Goal: Task Accomplishment & Management: Use online tool/utility

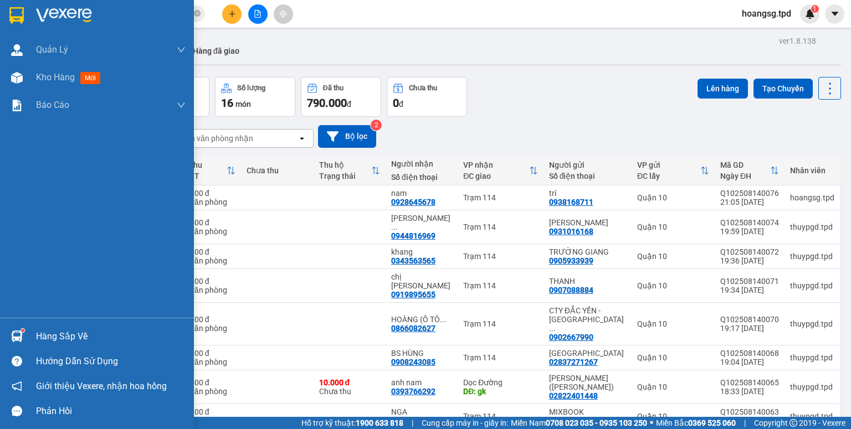
click at [50, 330] on div "Hàng sắp về" at bounding box center [111, 336] width 150 height 17
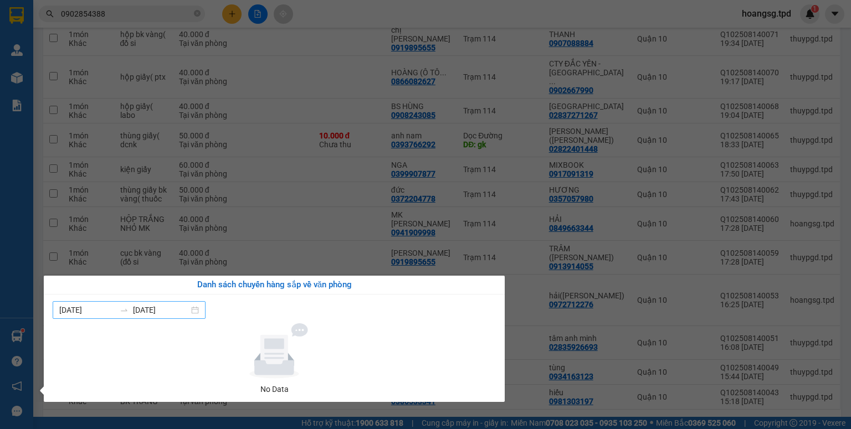
click at [138, 310] on input "[DATE]" at bounding box center [161, 310] width 56 height 12
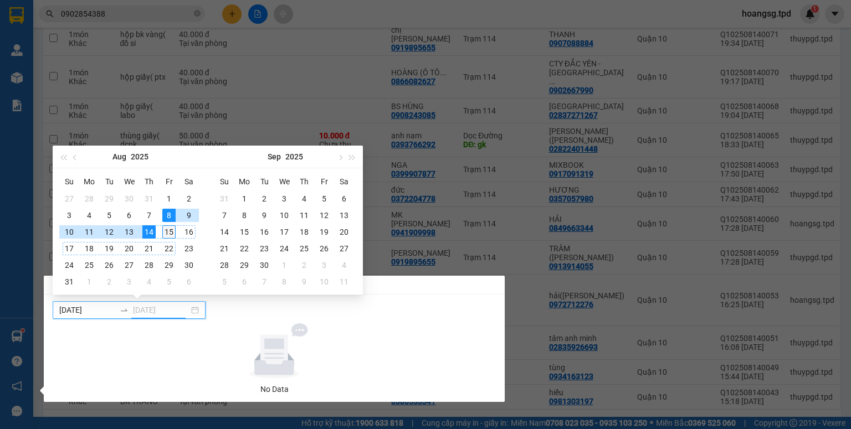
type input "[DATE]"
click at [168, 232] on div "15" at bounding box center [168, 231] width 13 height 13
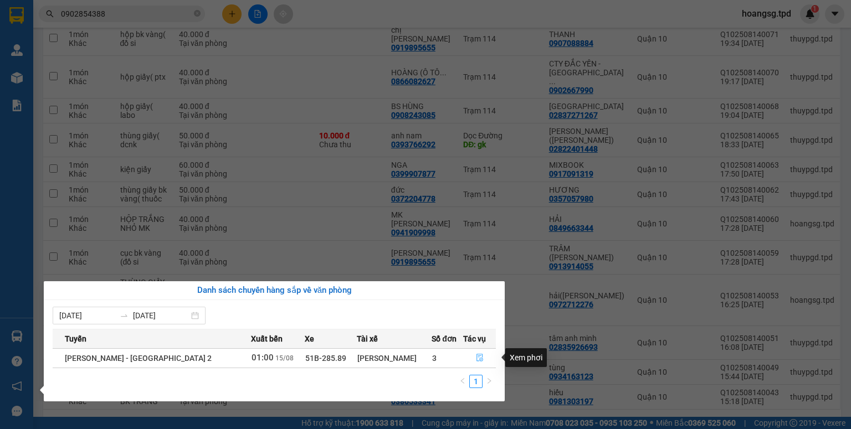
click at [470, 357] on button "button" at bounding box center [480, 358] width 32 height 18
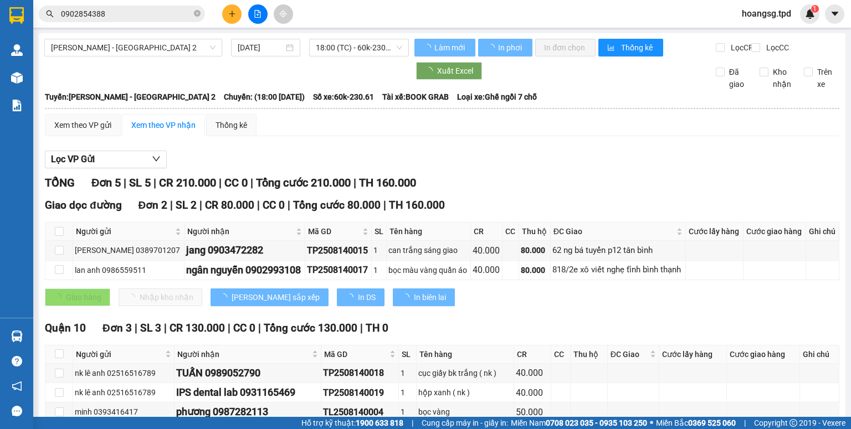
type input "[DATE]"
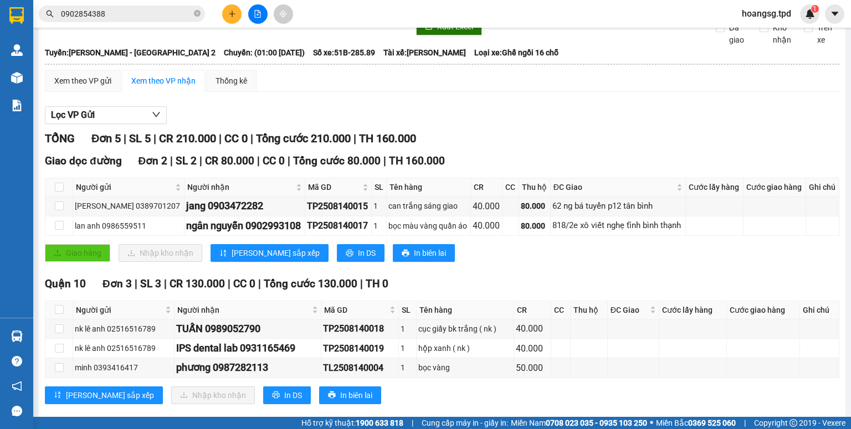
scroll to position [70, 0]
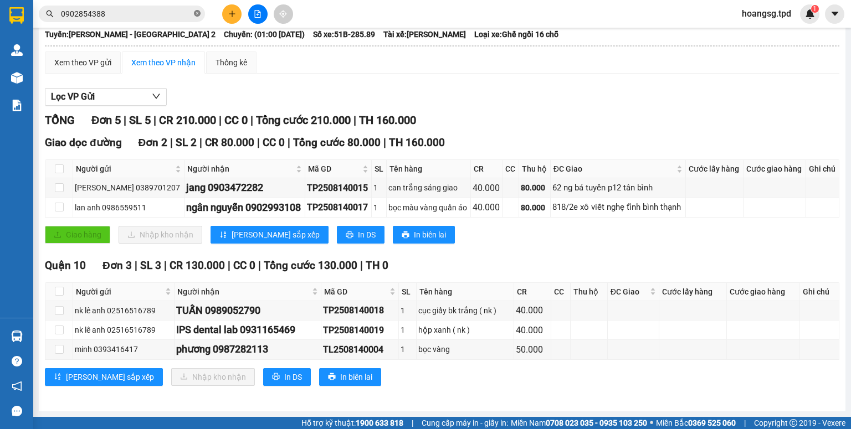
click at [197, 16] on icon "close-circle" at bounding box center [197, 13] width 7 height 7
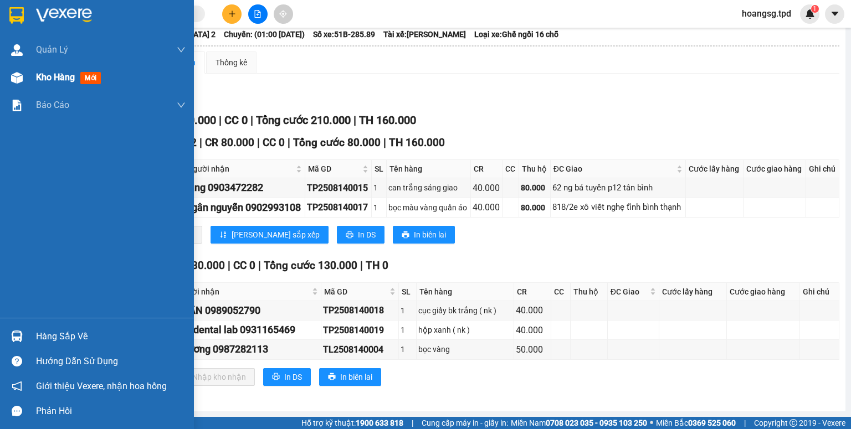
click at [87, 79] on span "mới" at bounding box center [90, 78] width 20 height 12
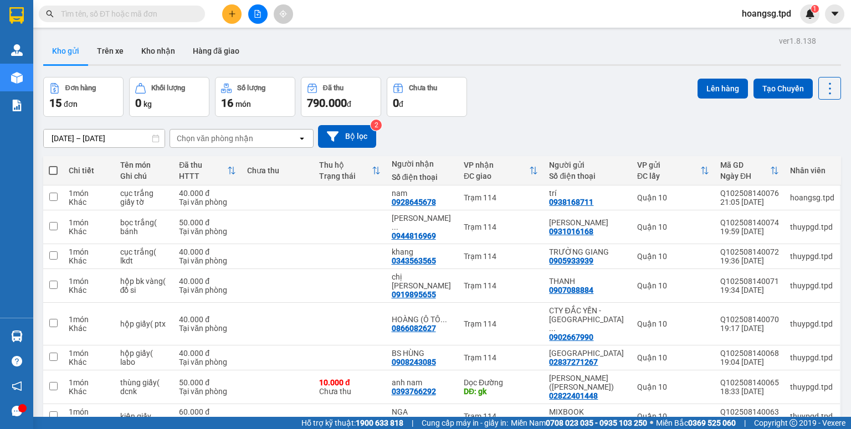
drag, startPoint x: 52, startPoint y: 170, endPoint x: 169, endPoint y: 156, distance: 118.2
click at [53, 170] on span at bounding box center [53, 170] width 9 height 9
click at [53, 165] on input "checkbox" at bounding box center [53, 165] width 0 height 0
checkbox input "true"
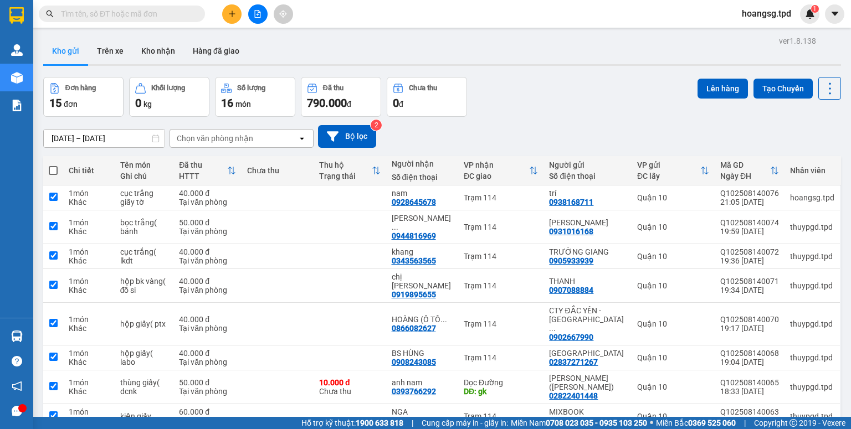
checkbox input "true"
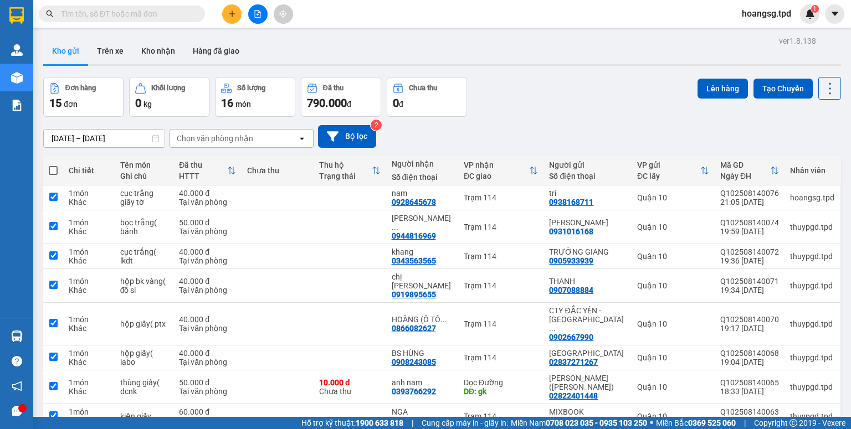
checkbox input "true"
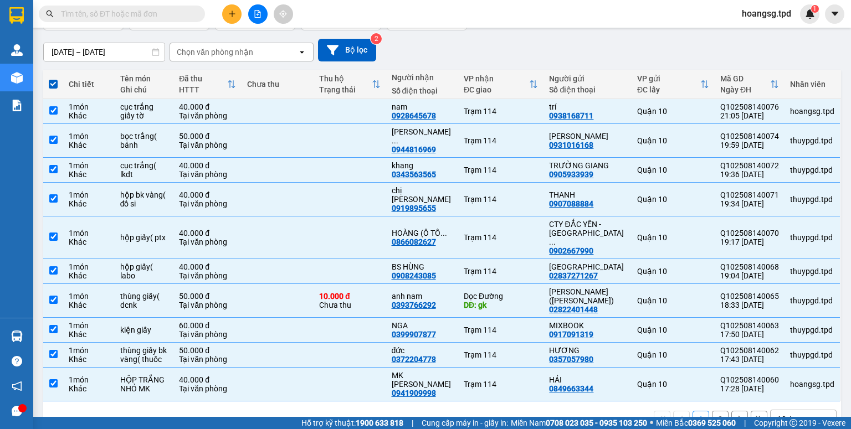
scroll to position [88, 0]
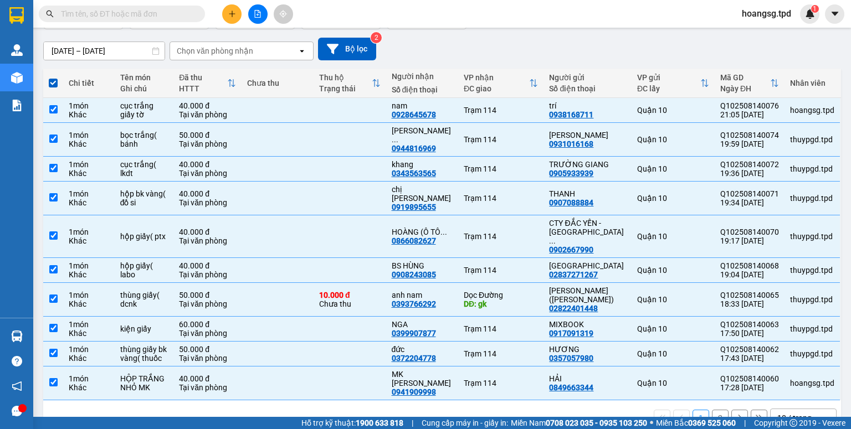
click at [786, 413] on div "10 / trang" at bounding box center [794, 418] width 34 height 11
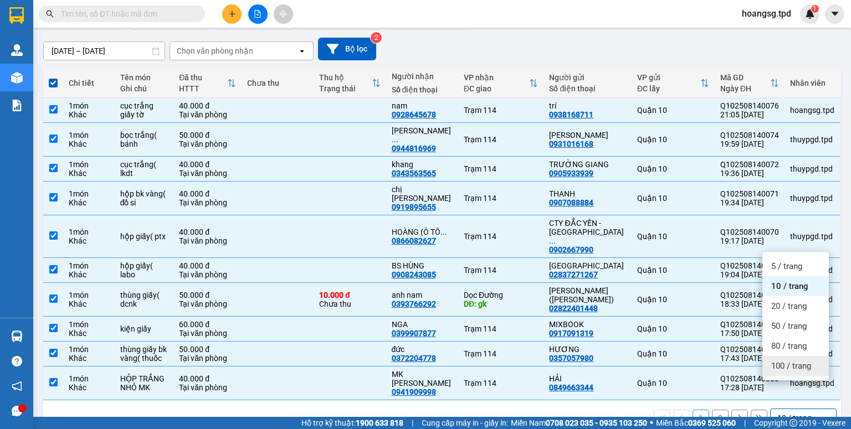
drag, startPoint x: 790, startPoint y: 368, endPoint x: 724, endPoint y: 347, distance: 69.4
click at [790, 368] on span "100 / trang" at bounding box center [791, 366] width 40 height 11
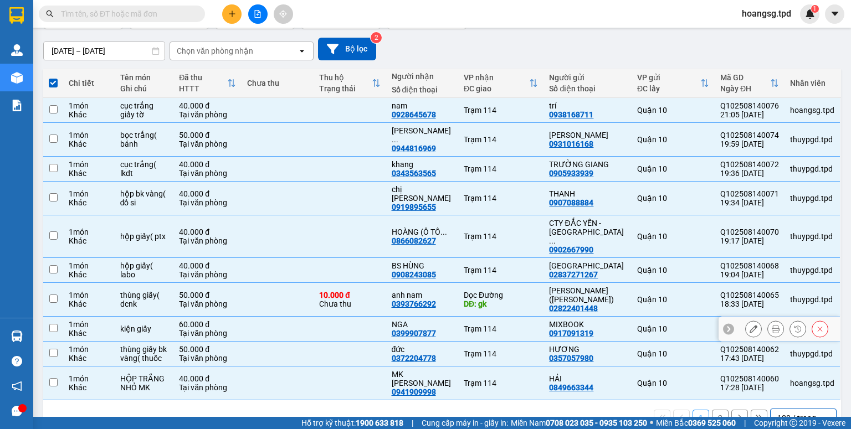
checkbox input "false"
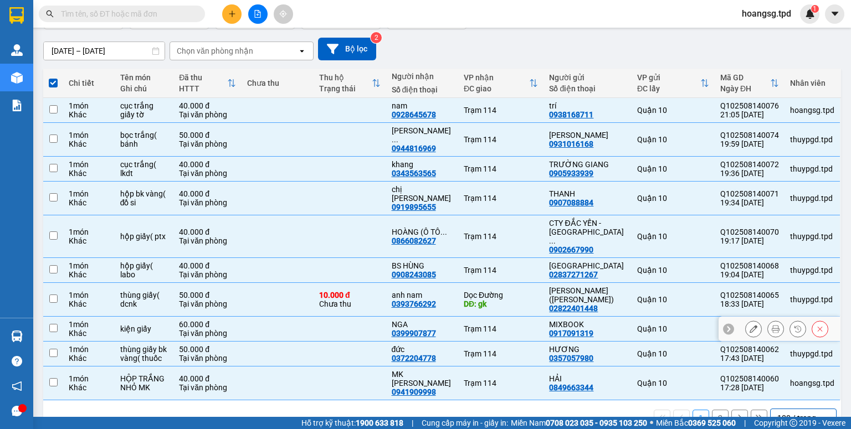
checkbox input "false"
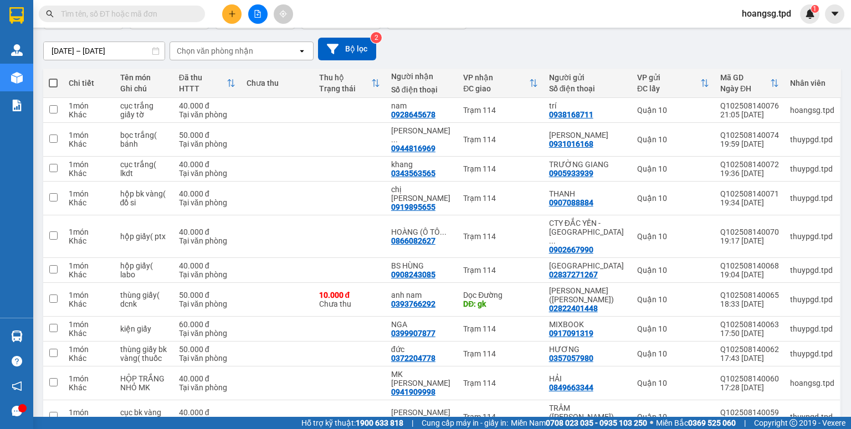
click at [55, 86] on span at bounding box center [53, 83] width 9 height 9
click at [53, 78] on input "checkbox" at bounding box center [53, 78] width 0 height 0
checkbox input "true"
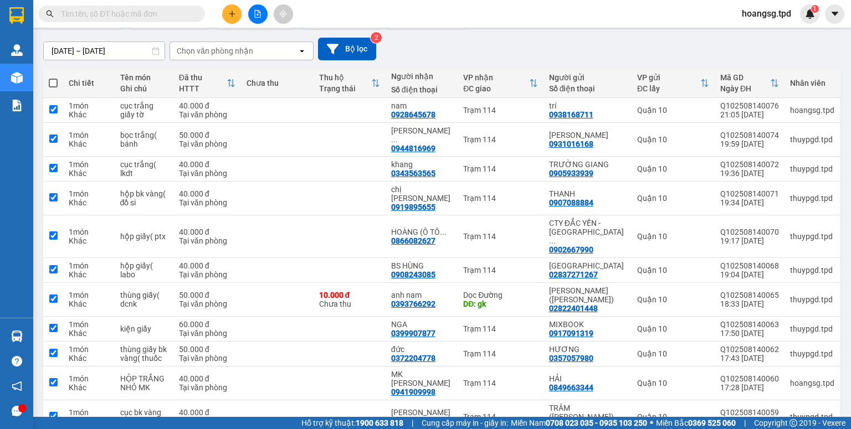
checkbox input "true"
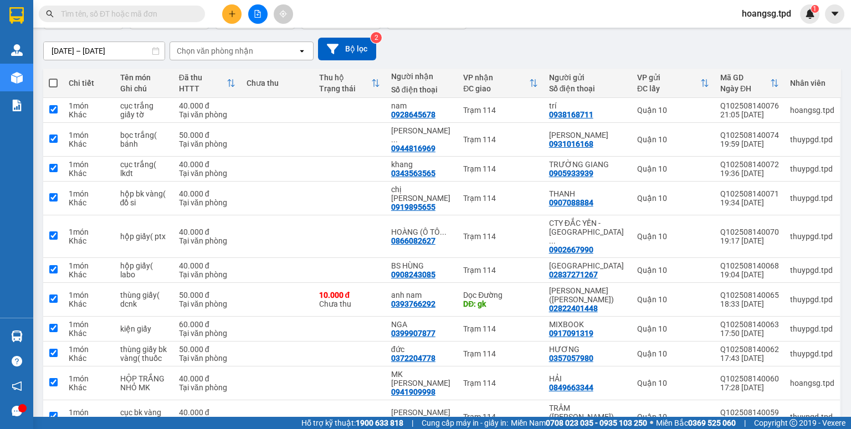
checkbox input "true"
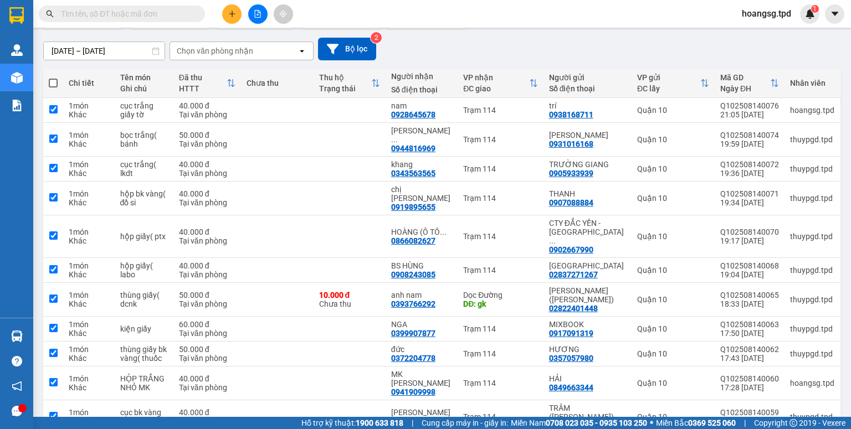
checkbox input "true"
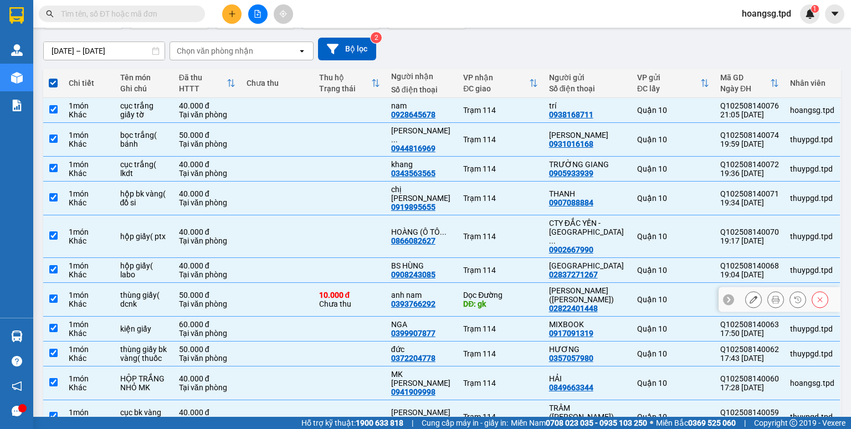
click at [54, 295] on input "checkbox" at bounding box center [53, 299] width 8 height 8
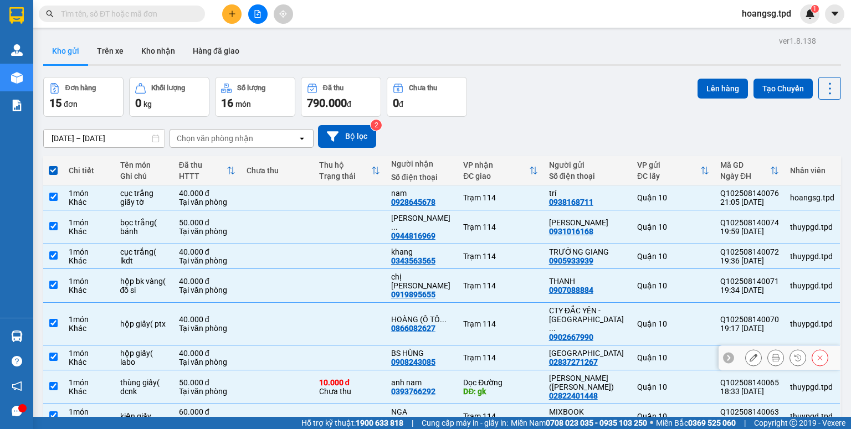
scroll to position [89, 0]
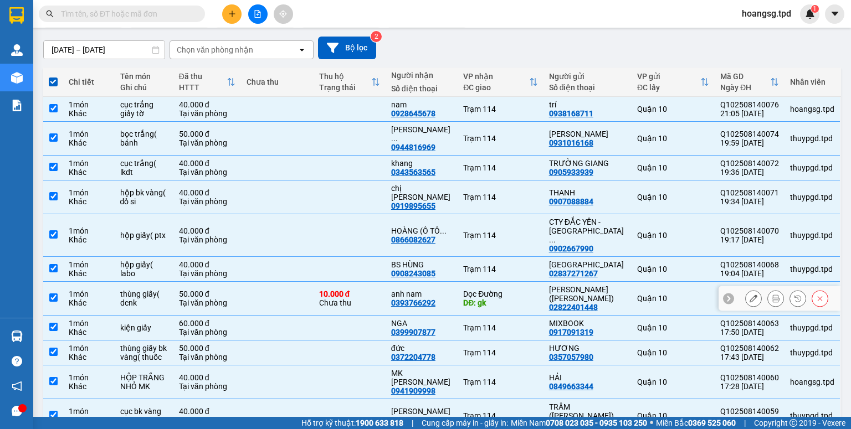
drag, startPoint x: 55, startPoint y: 279, endPoint x: 135, endPoint y: 242, distance: 87.5
click at [56, 294] on input "checkbox" at bounding box center [53, 298] width 8 height 8
checkbox input "false"
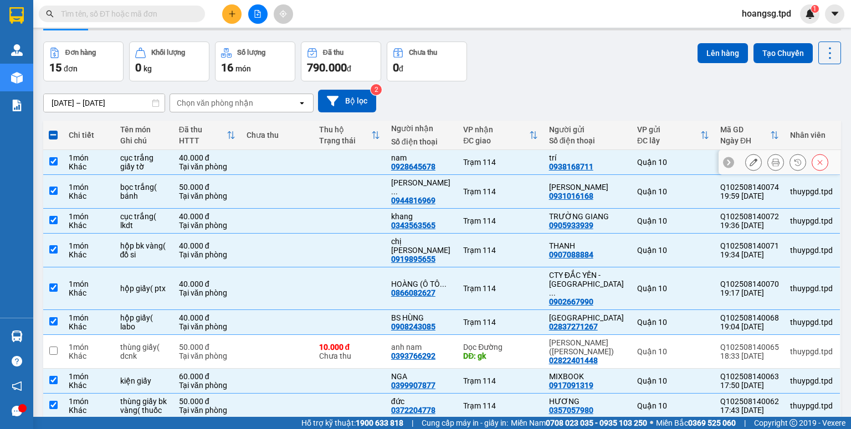
scroll to position [0, 0]
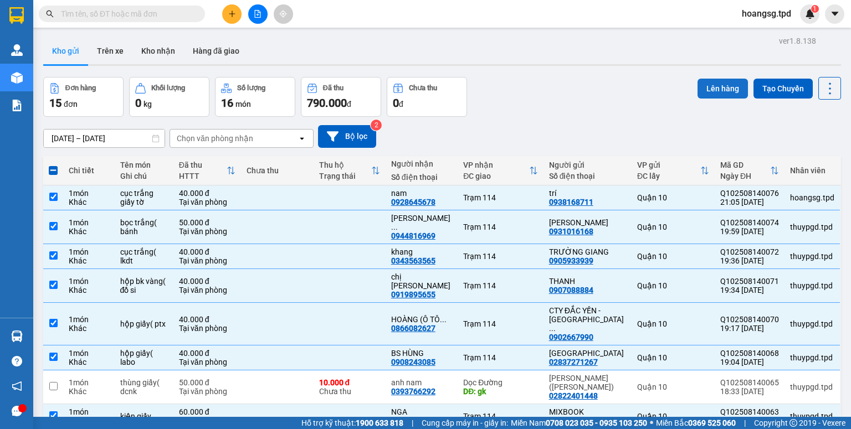
click at [697, 95] on button "Lên hàng" at bounding box center [722, 89] width 50 height 20
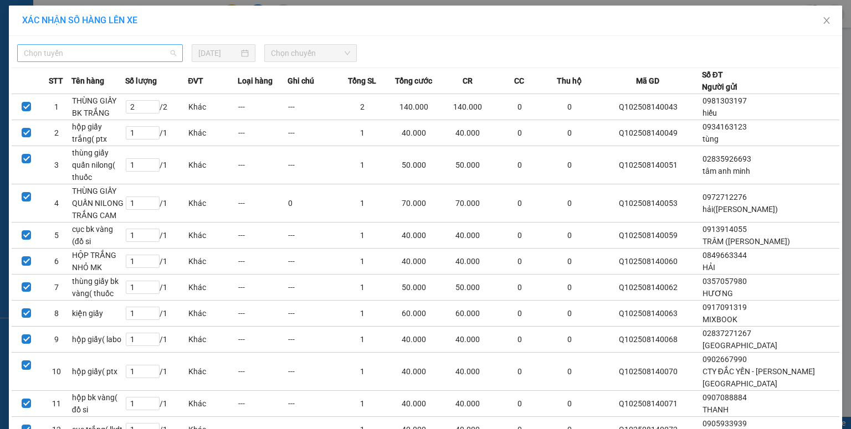
click at [155, 58] on span "Chọn tuyến" at bounding box center [100, 53] width 152 height 17
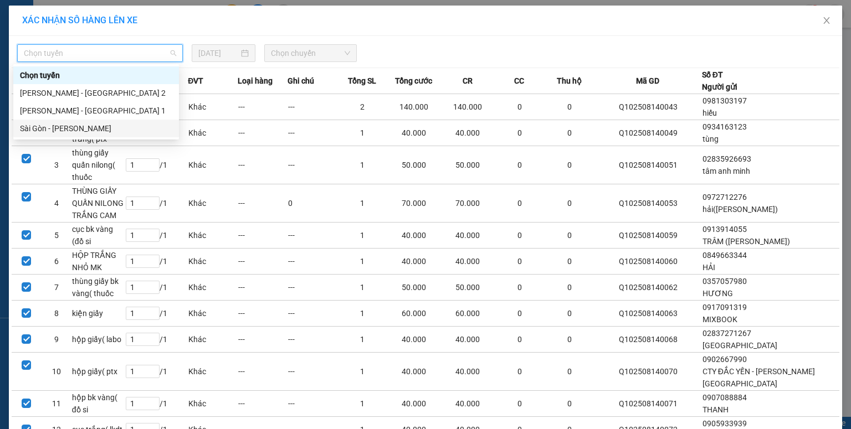
click at [124, 132] on div "Sài Gòn - Phương Lâm" at bounding box center [96, 128] width 152 height 12
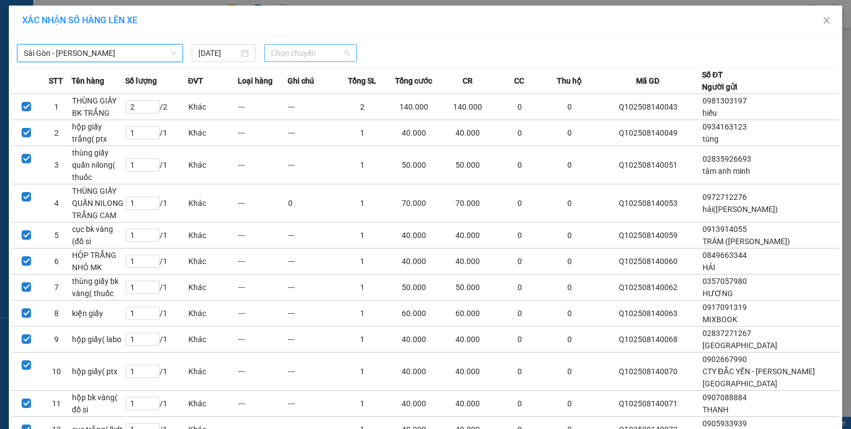
click at [271, 56] on span "Chọn chuyến" at bounding box center [311, 53] width 80 height 17
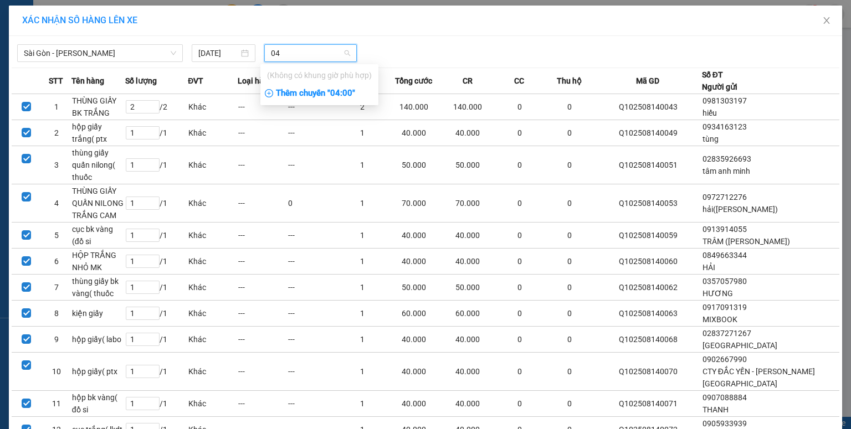
type input "04"
click at [294, 99] on div "Thêm chuyến " 04:00 "" at bounding box center [319, 93] width 118 height 19
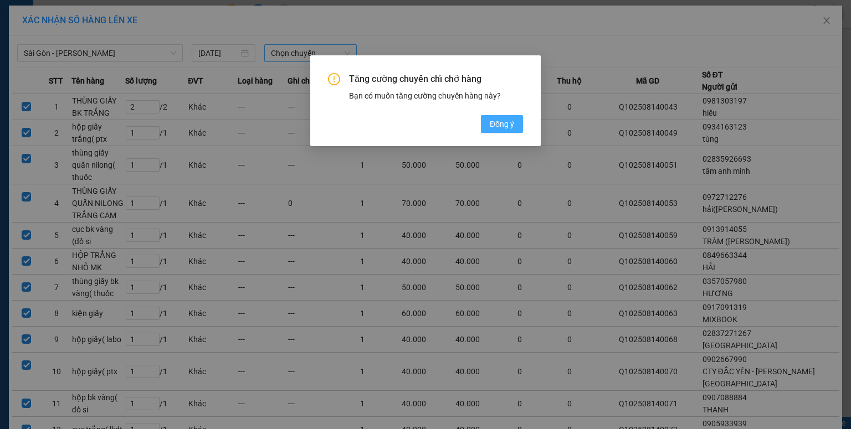
click at [510, 124] on span "Đồng ý" at bounding box center [502, 124] width 24 height 12
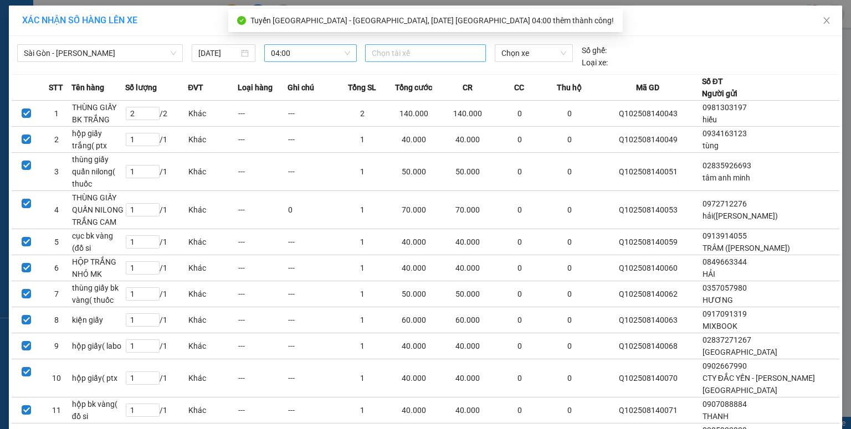
click at [433, 53] on div at bounding box center [425, 53] width 115 height 13
type input "chi"
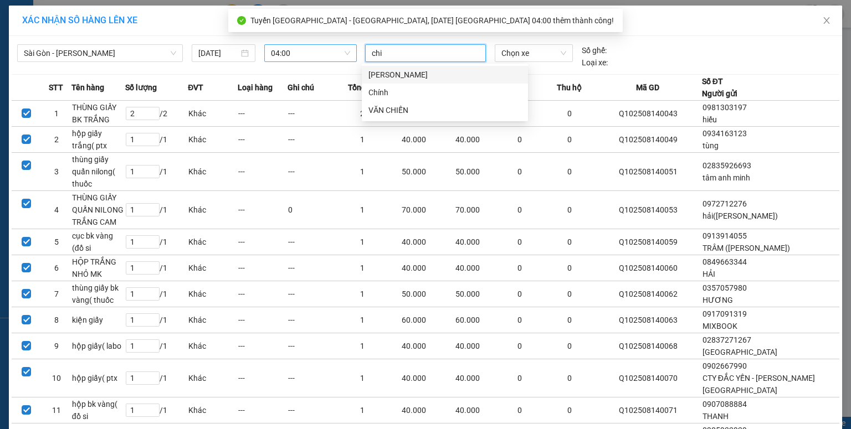
drag, startPoint x: 425, startPoint y: 71, endPoint x: 483, endPoint y: 51, distance: 61.0
click at [425, 71] on div "[PERSON_NAME]" at bounding box center [444, 75] width 153 height 12
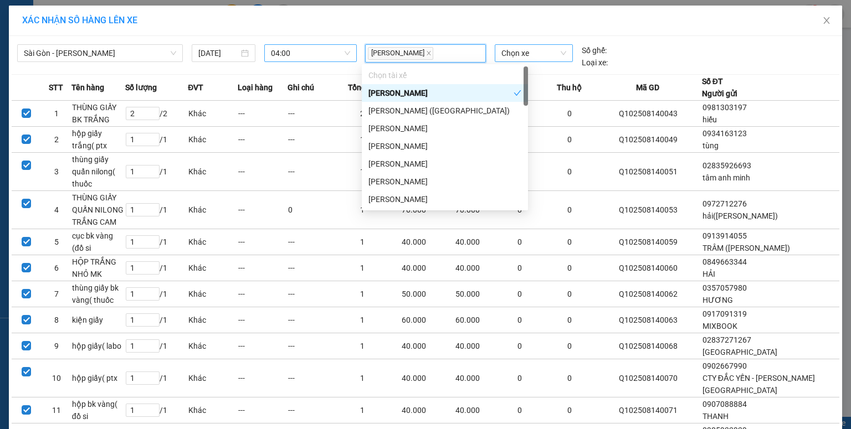
click at [510, 54] on span "Chọn xe" at bounding box center [533, 53] width 64 height 17
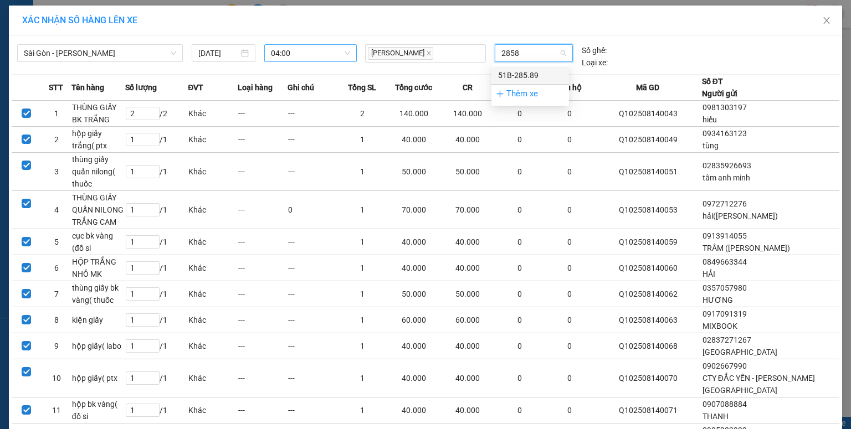
type input "28589"
click at [527, 76] on div "51B-285.89" at bounding box center [530, 75] width 64 height 12
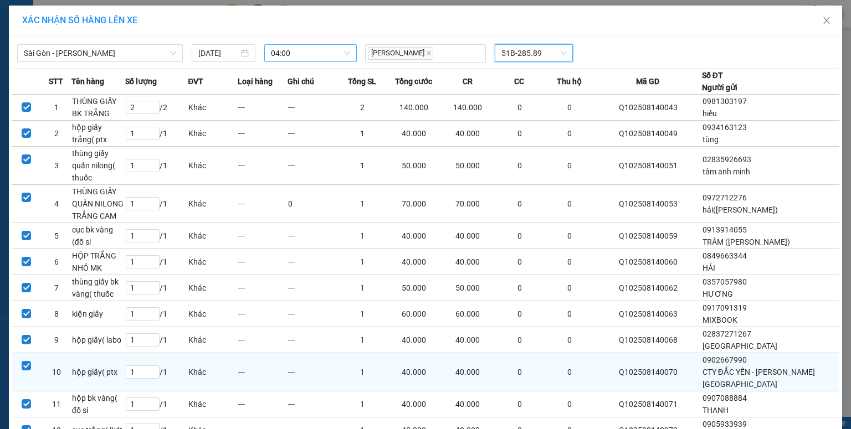
scroll to position [151, 0]
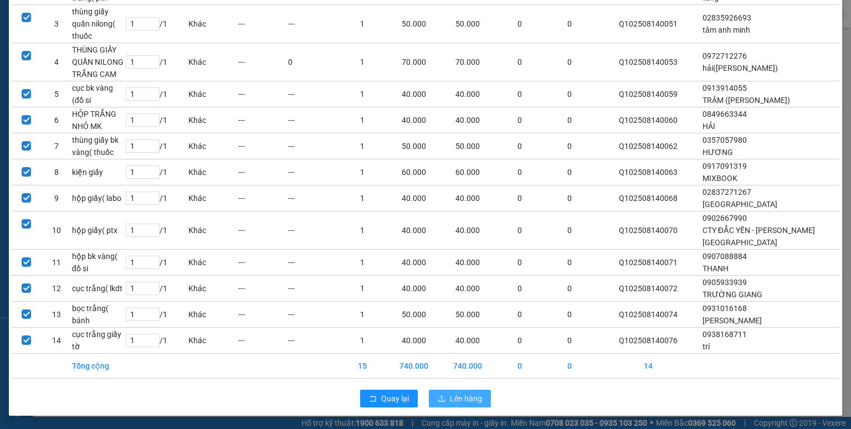
click at [477, 396] on span "Lên hàng" at bounding box center [466, 399] width 32 height 12
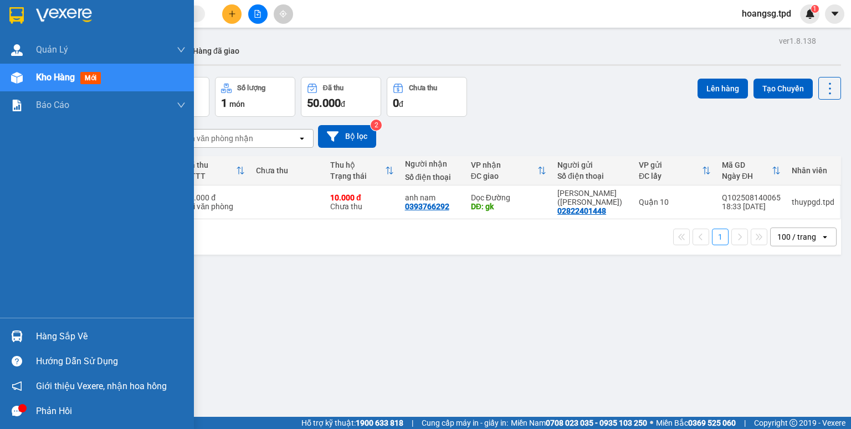
drag, startPoint x: 49, startPoint y: 340, endPoint x: 127, endPoint y: 328, distance: 79.4
click at [51, 339] on div "Hàng sắp về" at bounding box center [111, 336] width 150 height 17
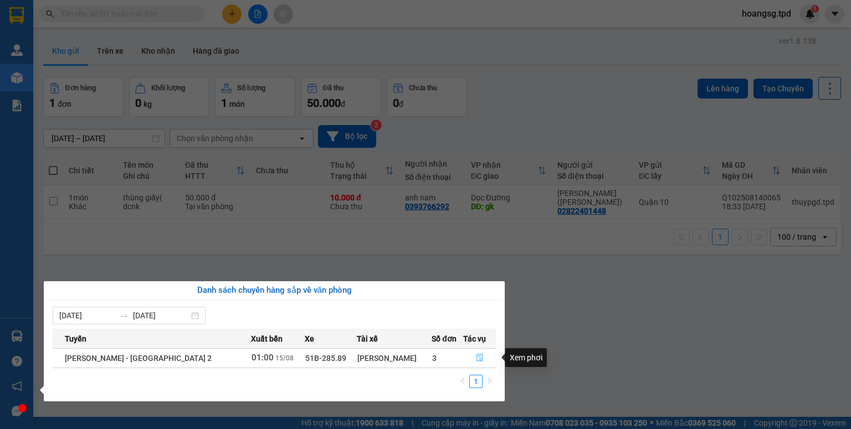
drag, startPoint x: 474, startPoint y: 356, endPoint x: 469, endPoint y: 350, distance: 7.8
click at [476, 356] on icon "file-done" at bounding box center [480, 358] width 8 height 8
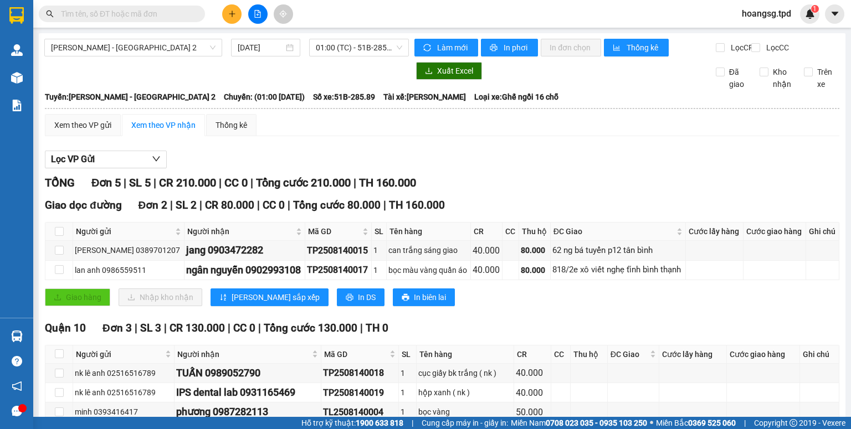
type input "[DATE]"
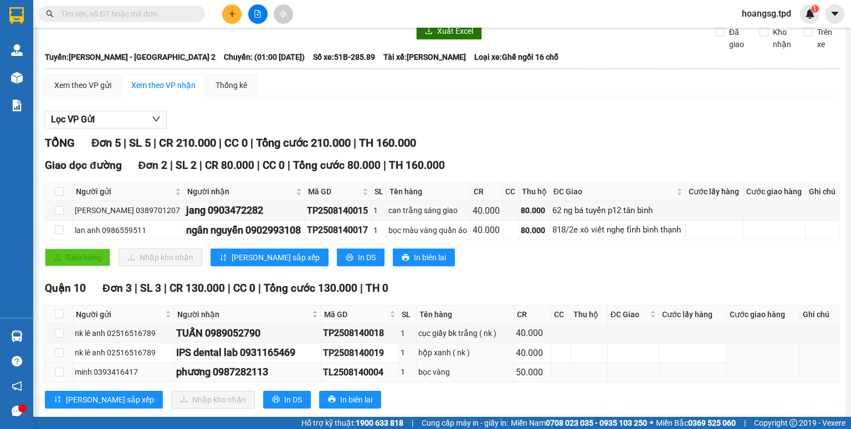
scroll to position [70, 0]
